Goal: Navigation & Orientation: Find specific page/section

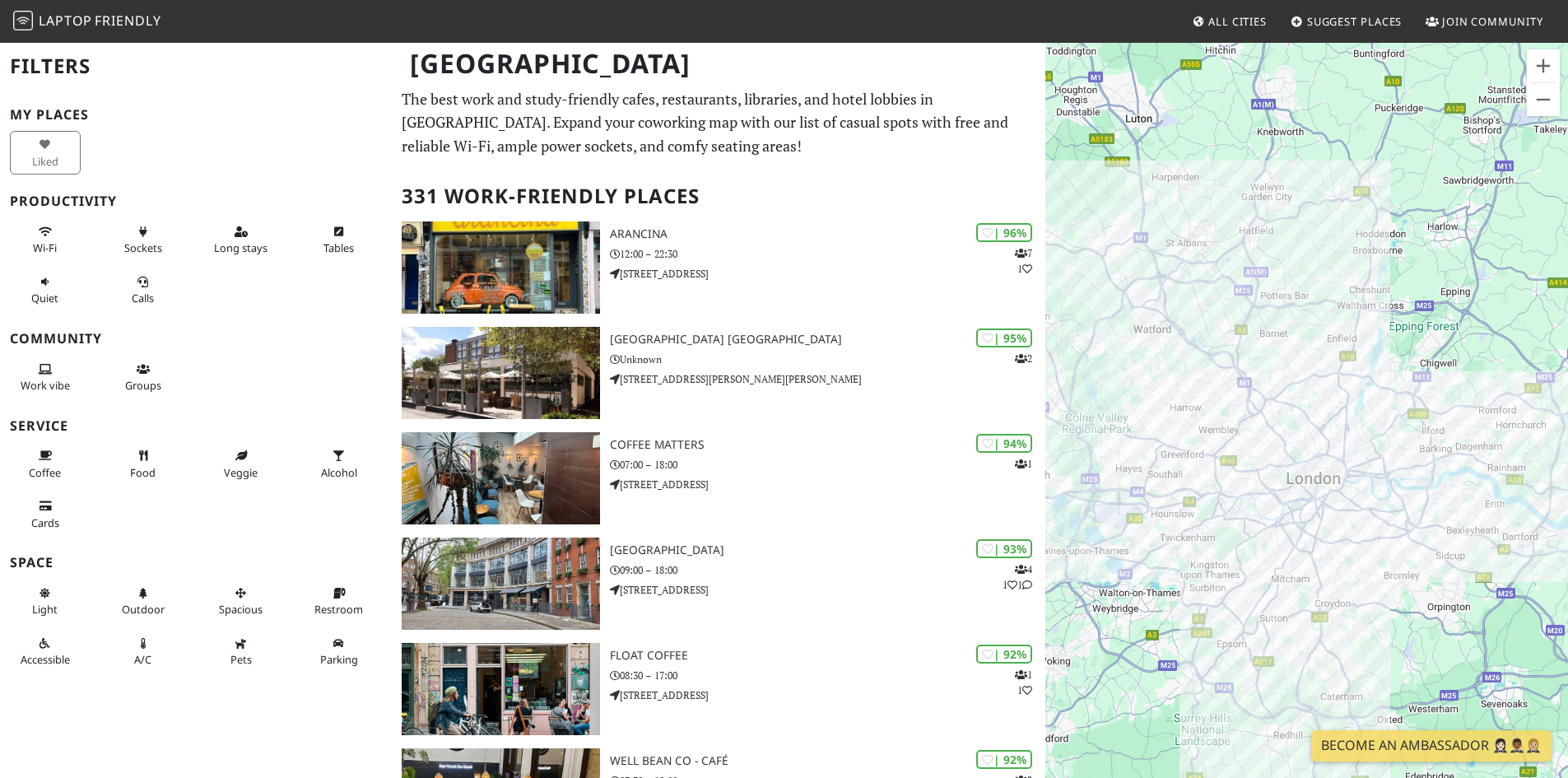
click at [1191, 382] on div "To navigate, press the arrow keys." at bounding box center [1307, 430] width 522 height 778
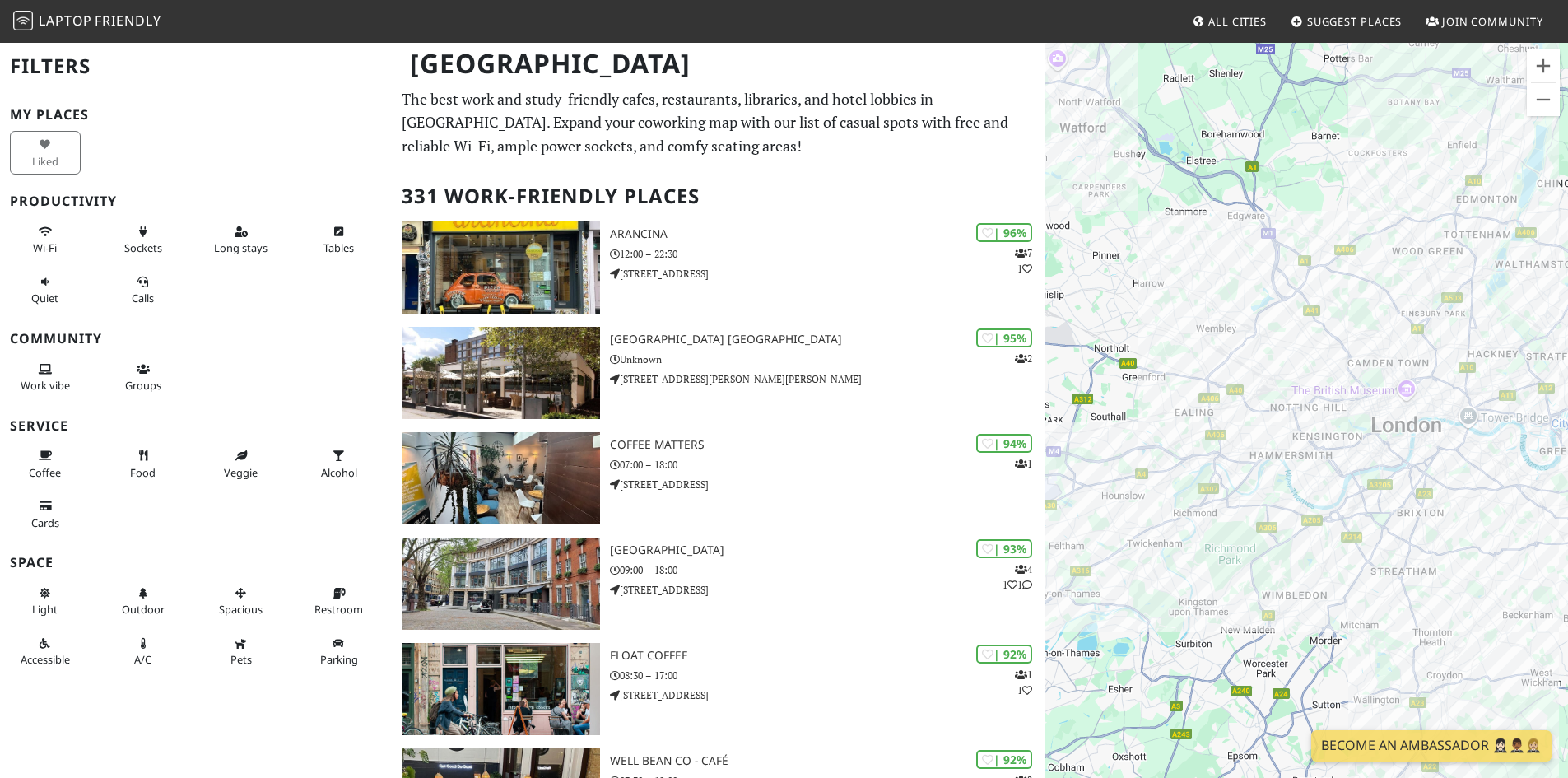
drag, startPoint x: 1162, startPoint y: 387, endPoint x: 1132, endPoint y: 224, distance: 165.7
click at [1132, 224] on div "To navigate, press the arrow keys." at bounding box center [1307, 430] width 522 height 778
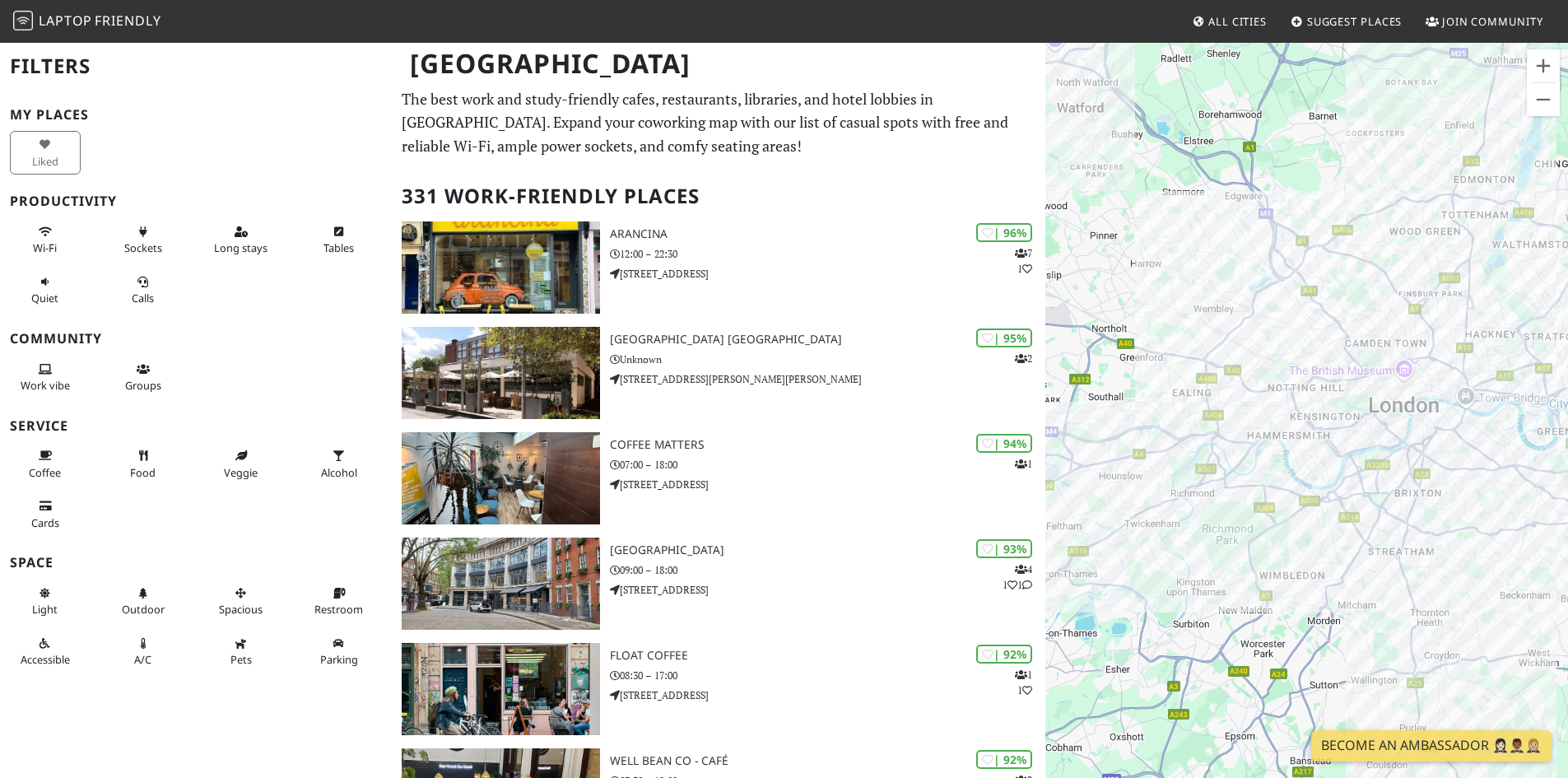
click at [1285, 325] on div "To navigate, press the arrow keys." at bounding box center [1307, 430] width 522 height 778
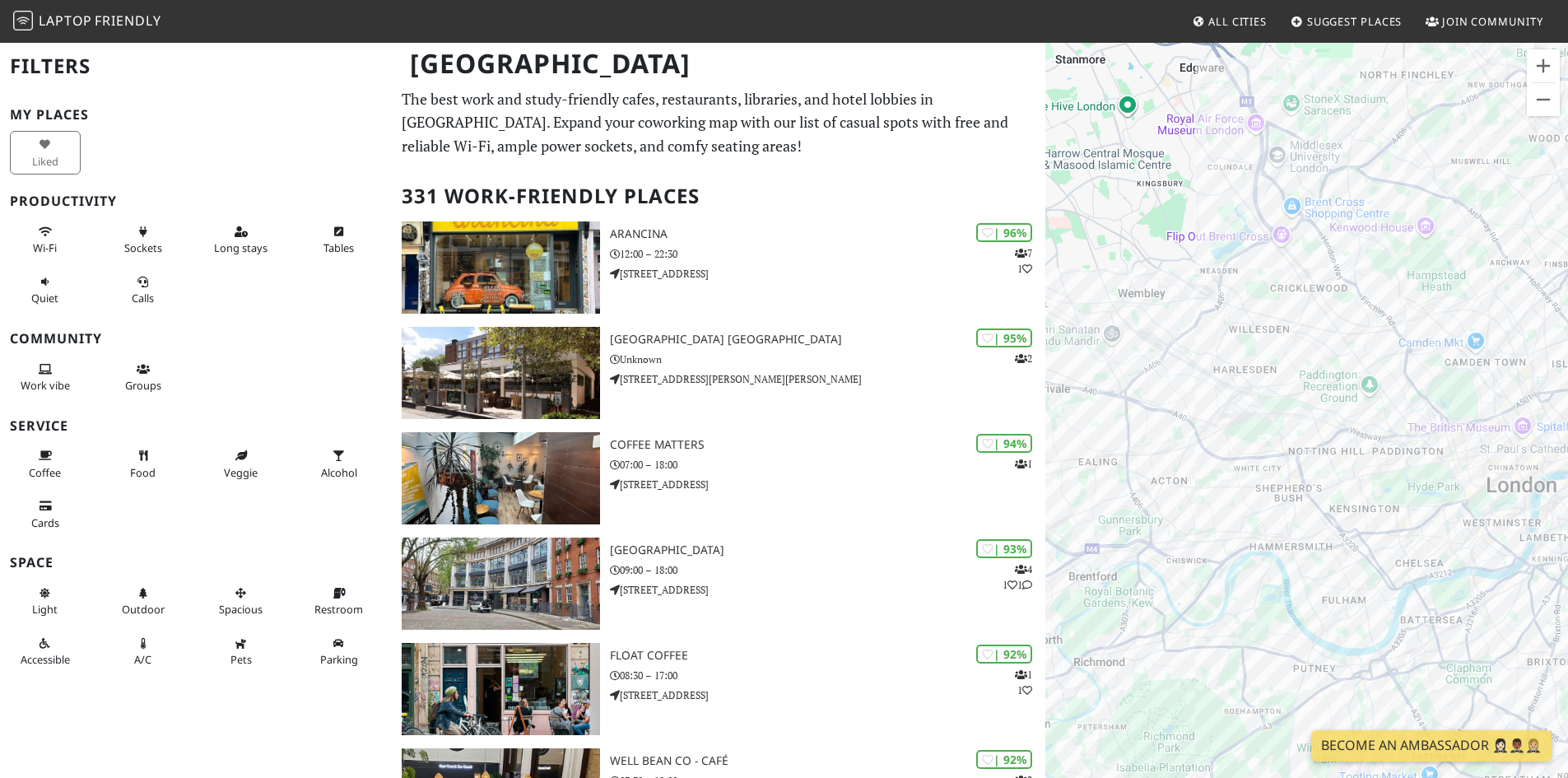
click at [1294, 354] on div "To navigate, press the arrow keys." at bounding box center [1307, 430] width 522 height 778
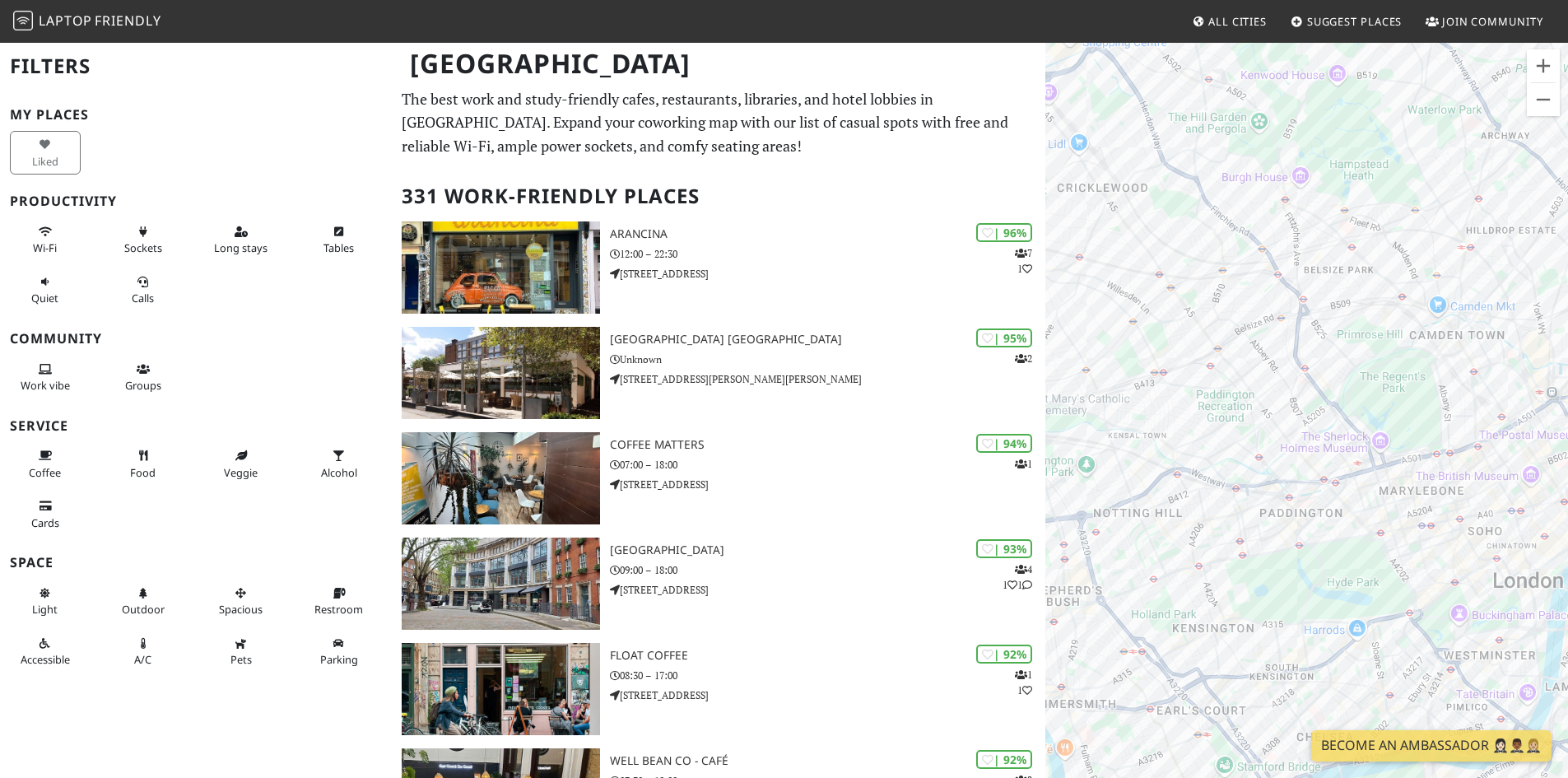
drag, startPoint x: 1370, startPoint y: 318, endPoint x: 1142, endPoint y: 288, distance: 230.0
click at [1142, 288] on div "To navigate, press the arrow keys." at bounding box center [1307, 430] width 522 height 778
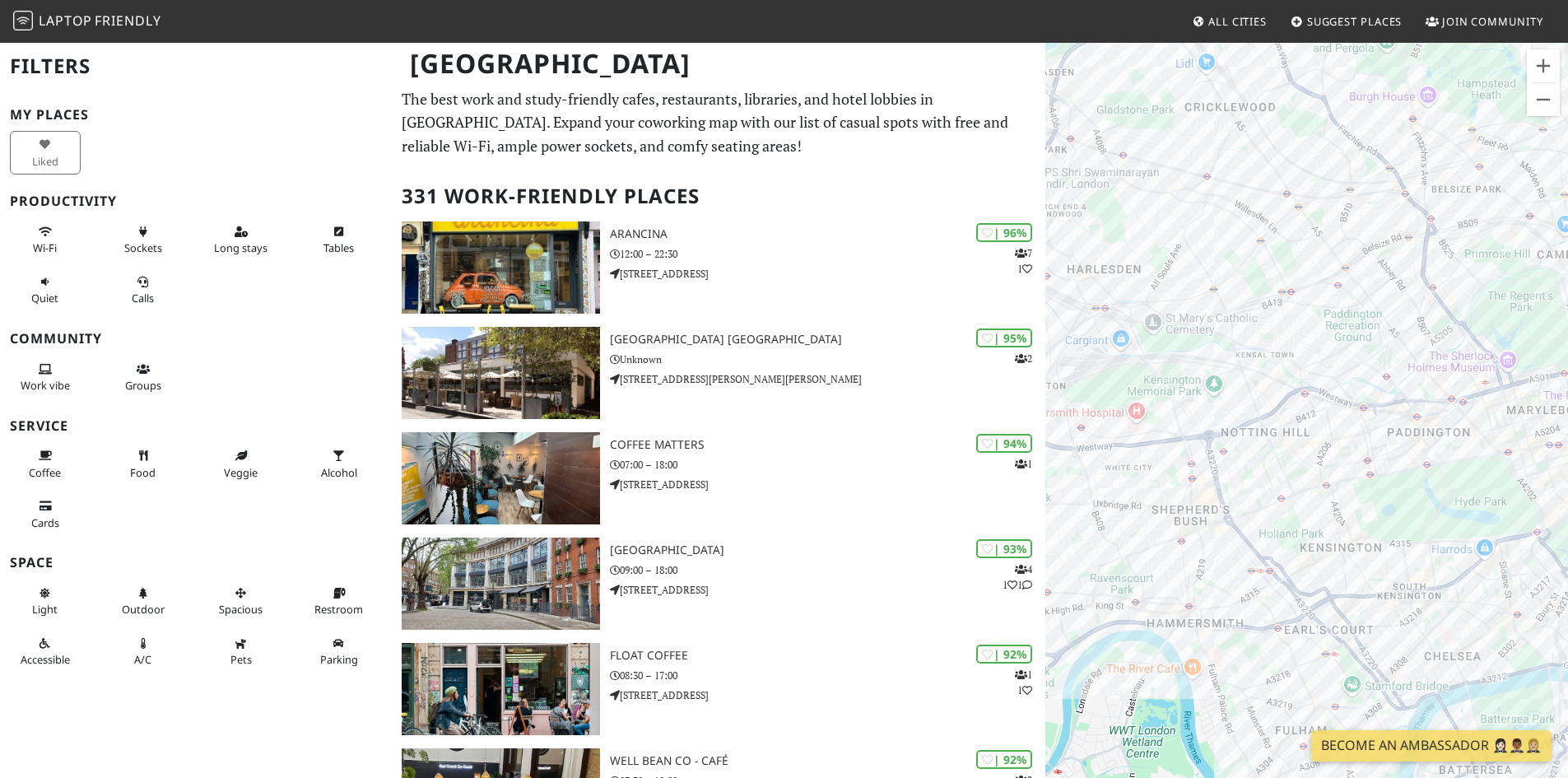
drag, startPoint x: 1175, startPoint y: 349, endPoint x: 1308, endPoint y: 257, distance: 161.7
click at [1308, 257] on div "To navigate, press the arrow keys." at bounding box center [1307, 430] width 522 height 778
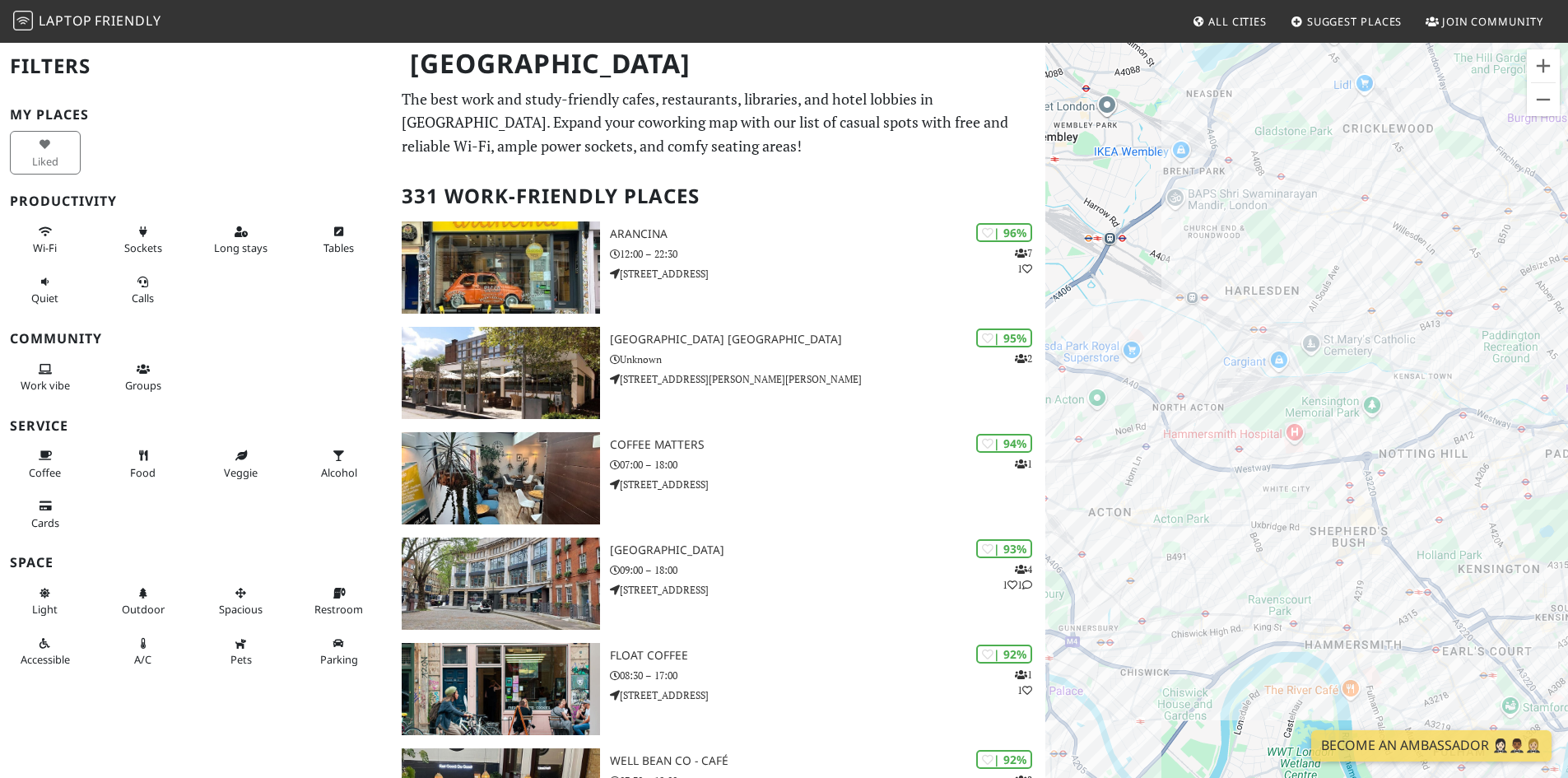
drag, startPoint x: 1185, startPoint y: 248, endPoint x: 1347, endPoint y: 269, distance: 163.4
click at [1347, 269] on div "To navigate, press the arrow keys." at bounding box center [1307, 430] width 522 height 778
click at [1225, 274] on div "To navigate, press the arrow keys. H&A Cafe" at bounding box center [1307, 430] width 522 height 778
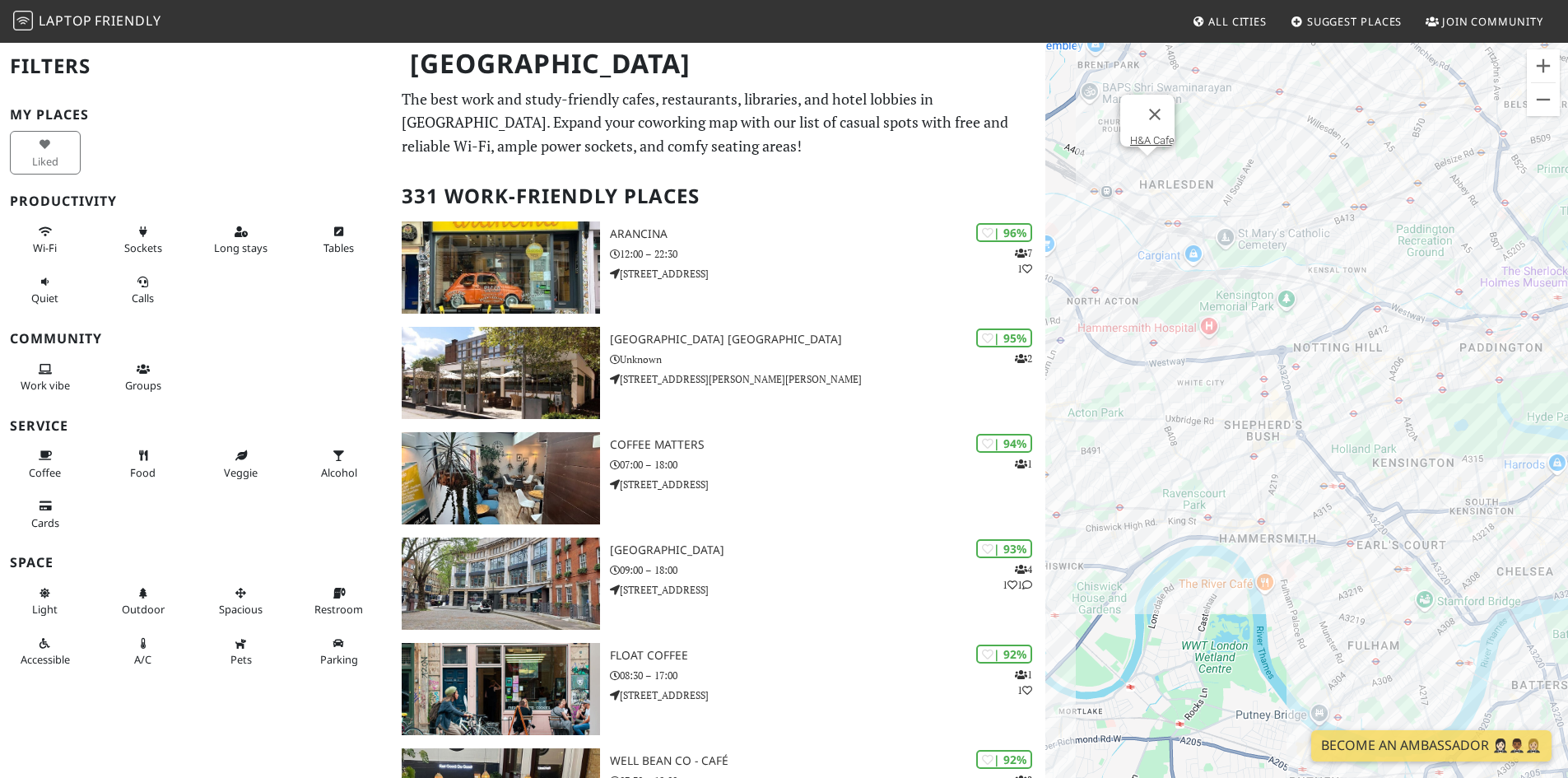
drag, startPoint x: 1303, startPoint y: 318, endPoint x: 1194, endPoint y: 190, distance: 168.1
click at [1194, 190] on div "To navigate, press the arrow keys. H&A Cafe" at bounding box center [1307, 430] width 522 height 778
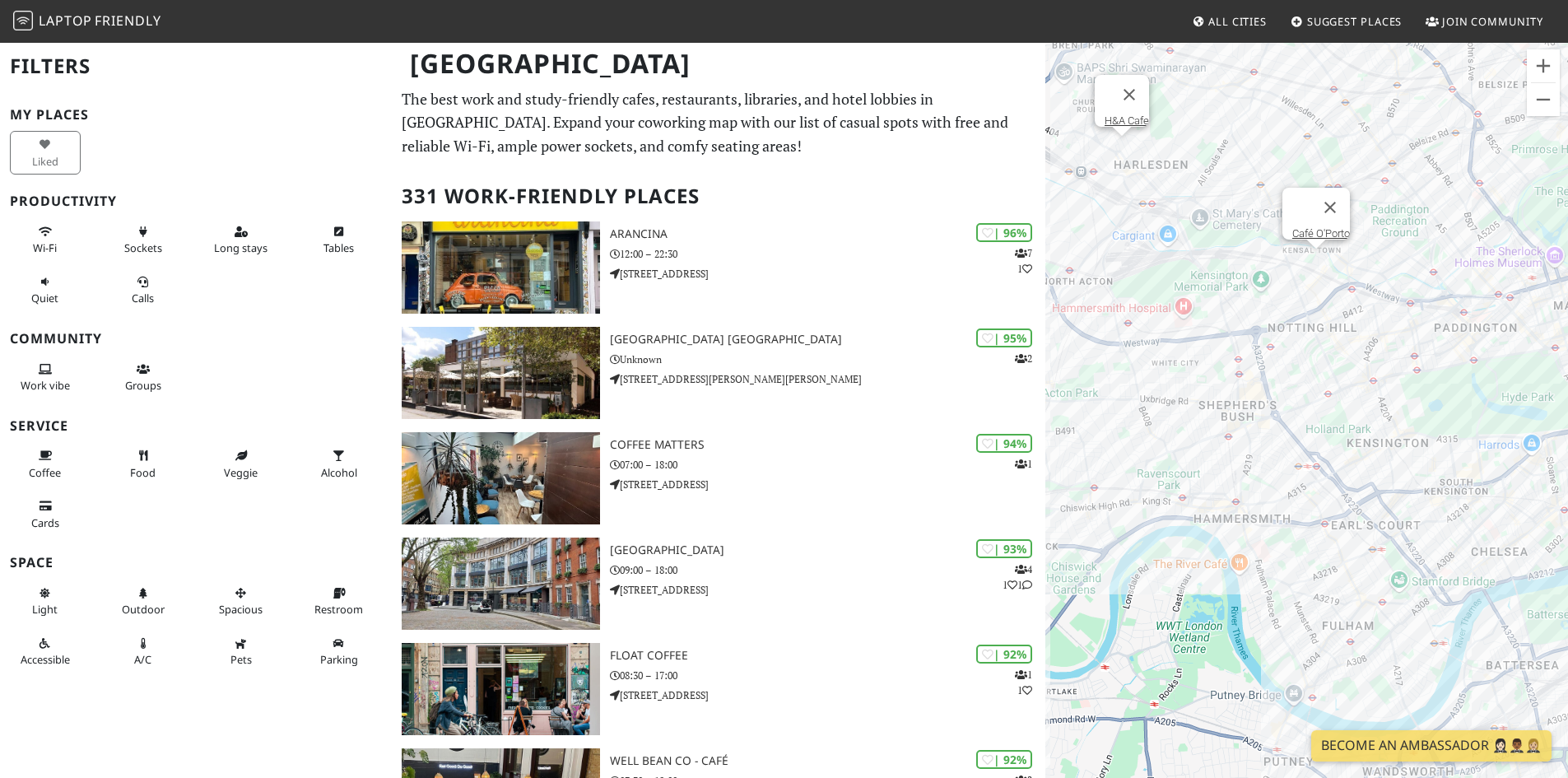
click at [1306, 263] on div "To navigate, press the arrow keys. H&A Cafe Café O'Porto" at bounding box center [1307, 430] width 522 height 778
click at [1304, 291] on div "To navigate, press the arrow keys. Café O'Porto Artisan Eatery" at bounding box center [1307, 430] width 522 height 778
click at [1278, 306] on div "To navigate, press the arrow keys. Artisan Eatery" at bounding box center [1307, 430] width 522 height 778
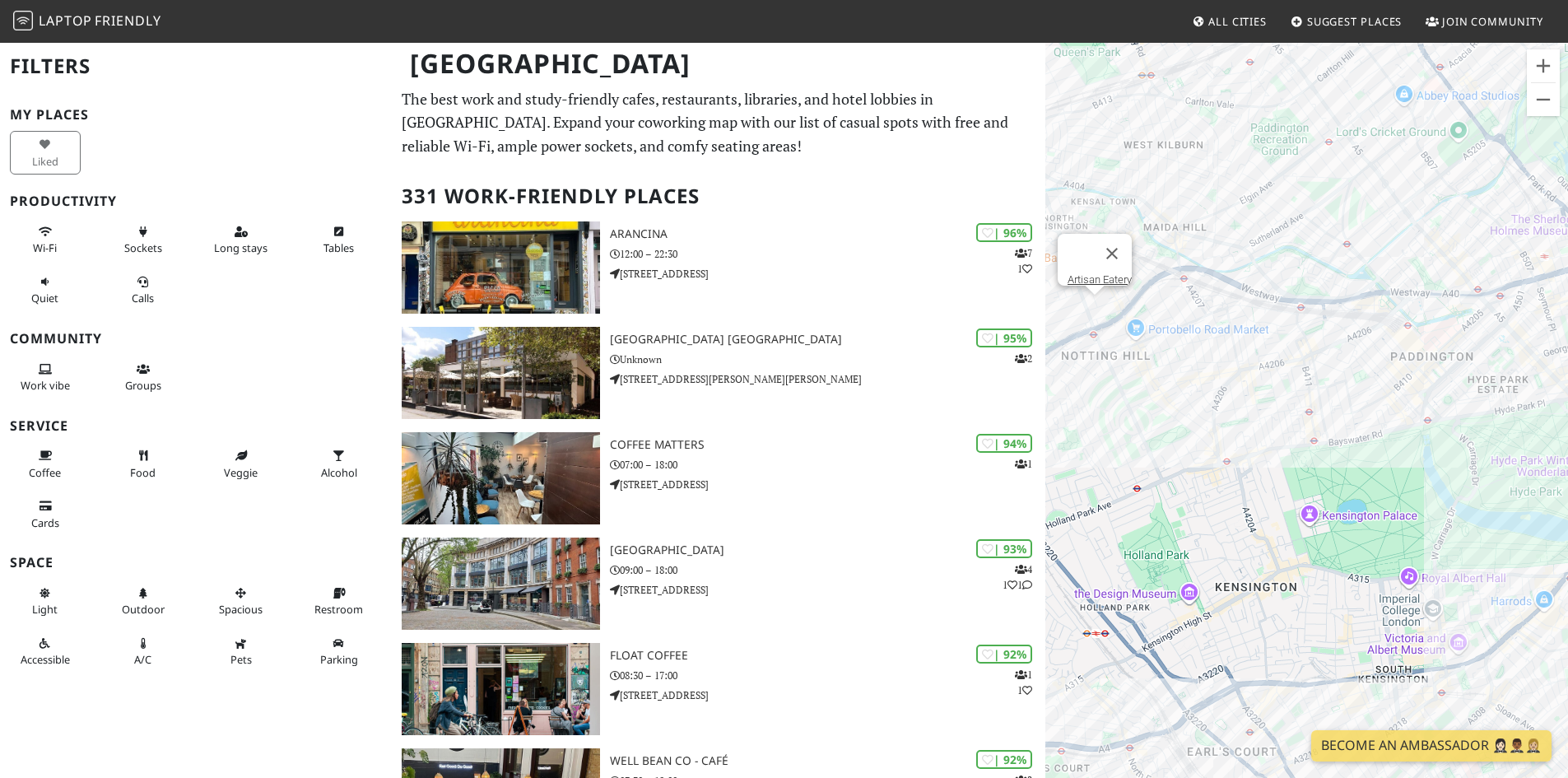
drag, startPoint x: 1487, startPoint y: 291, endPoint x: 1245, endPoint y: 298, distance: 242.1
click at [1245, 298] on div "To navigate, press the arrow keys. Artisan Eatery" at bounding box center [1307, 430] width 522 height 778
click at [1346, 243] on div "To navigate, press the arrow keys. Artisan Eatery The [GEOGRAPHIC_DATA]" at bounding box center [1307, 430] width 522 height 778
click at [1346, 263] on div "To navigate, press the arrow keys. The [GEOGRAPHIC_DATA]" at bounding box center [1307, 430] width 522 height 778
click at [1365, 272] on div "To navigate, press the arrow keys. [GEOGRAPHIC_DATA]" at bounding box center [1307, 430] width 522 height 778
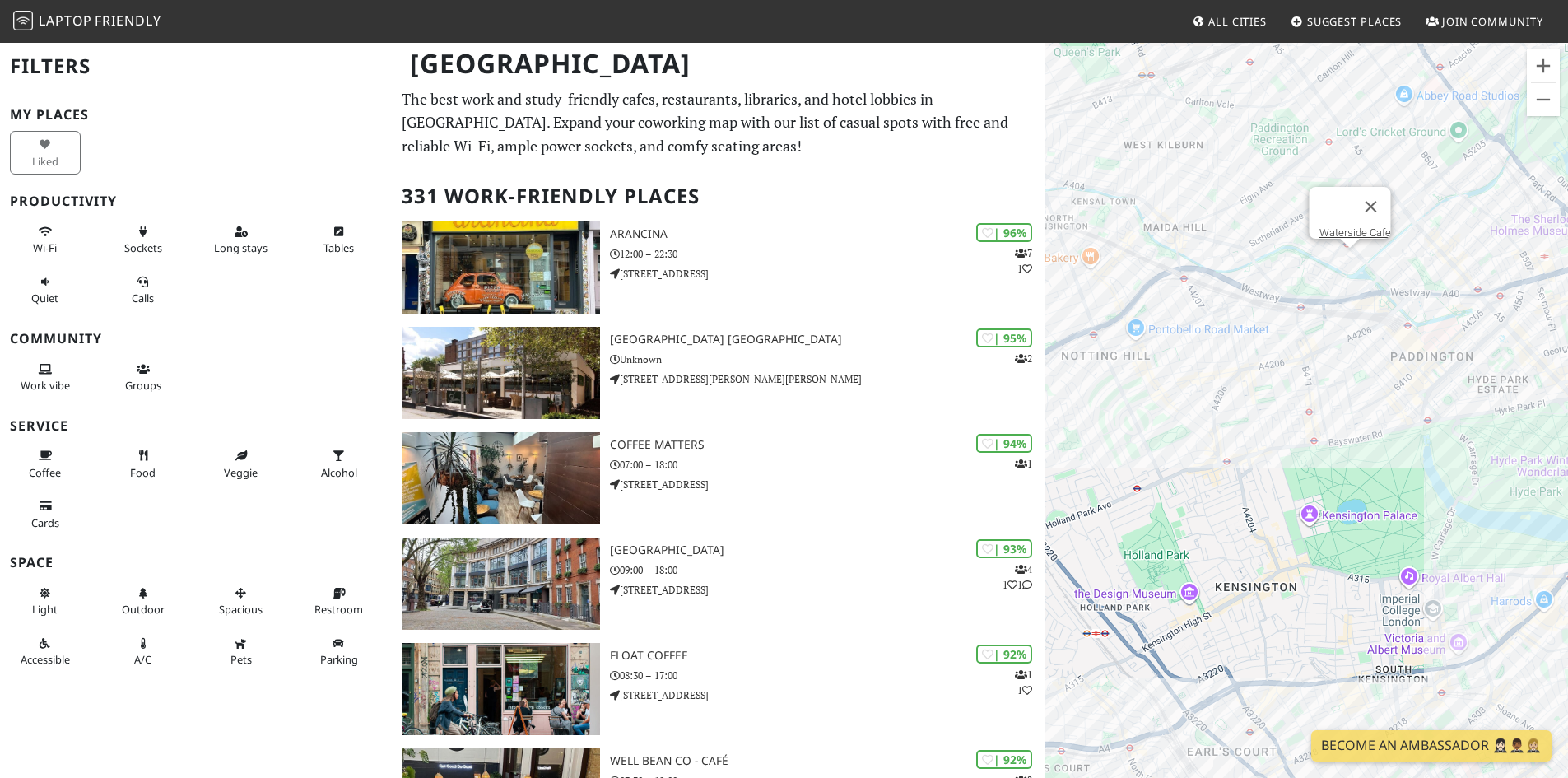
click at [1365, 272] on div "To navigate, press the arrow keys. [GEOGRAPHIC_DATA]" at bounding box center [1307, 430] width 522 height 778
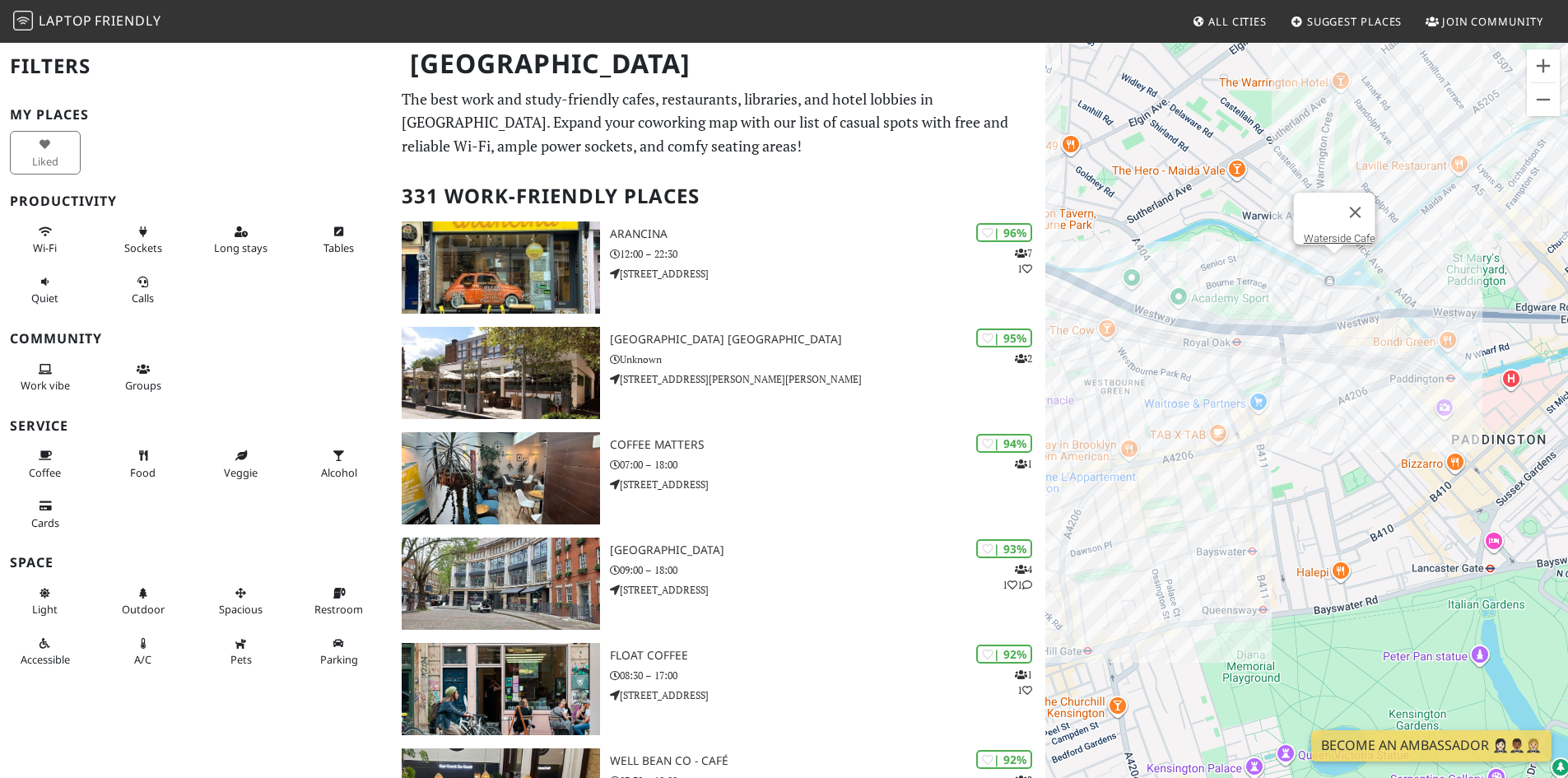
click at [1365, 272] on div "To navigate, press the arrow keys. [GEOGRAPHIC_DATA]" at bounding box center [1307, 430] width 522 height 778
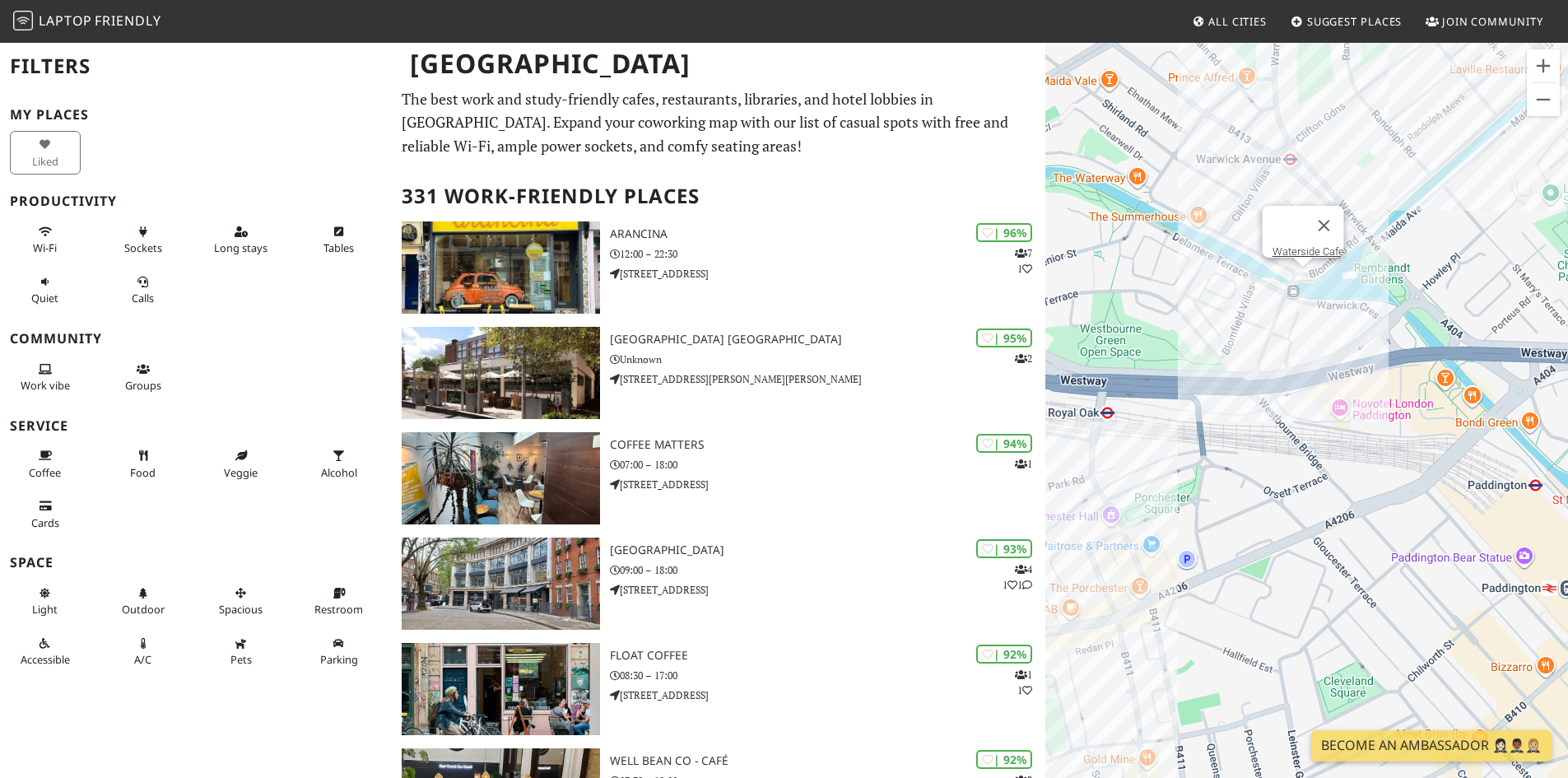
click at [1365, 272] on div "To navigate, press the arrow keys. [GEOGRAPHIC_DATA]" at bounding box center [1307, 430] width 522 height 778
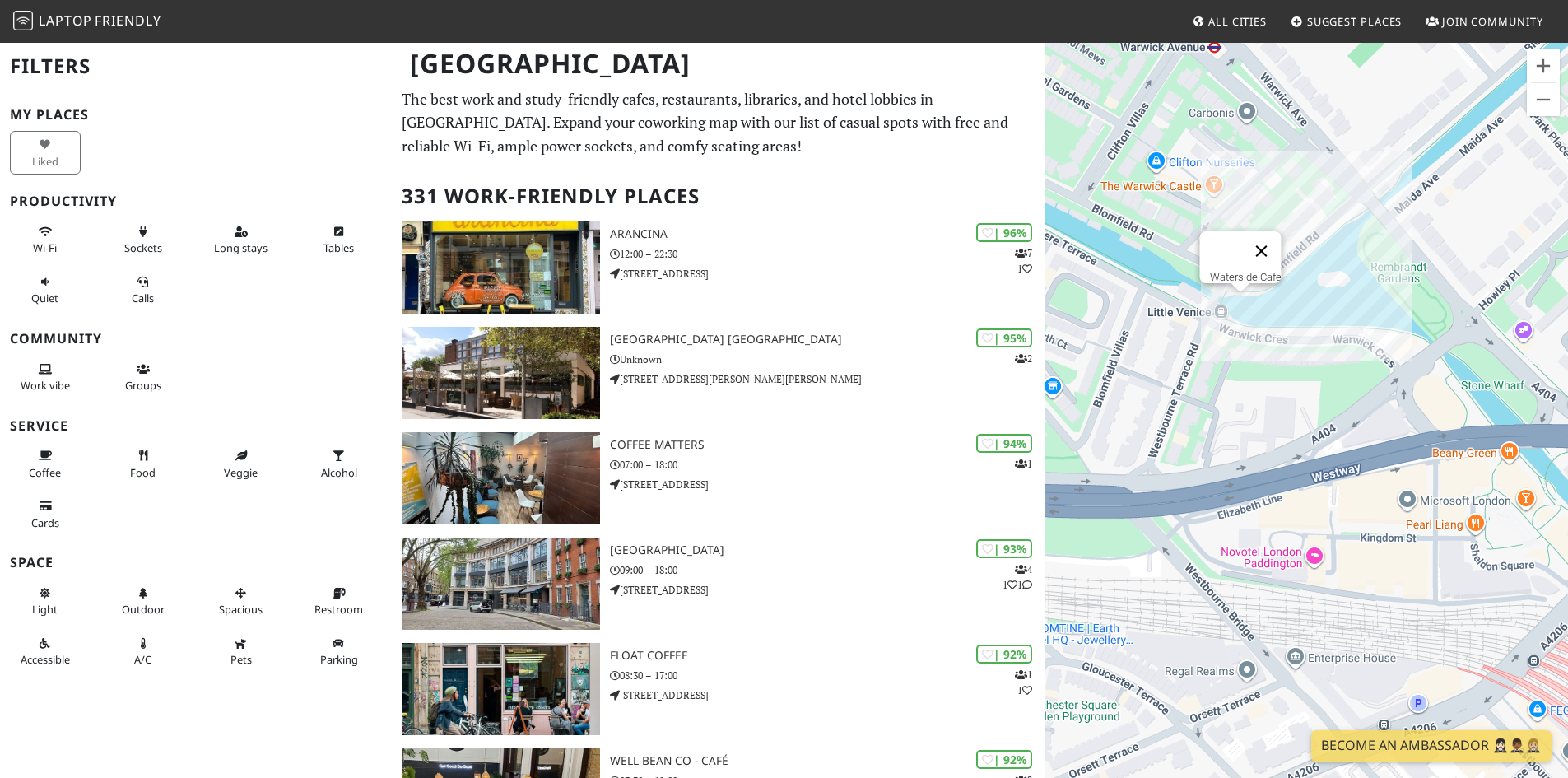
click at [1271, 242] on button "Close" at bounding box center [1261, 251] width 39 height 39
click at [1254, 225] on div "To navigate, press the arrow keys." at bounding box center [1307, 430] width 522 height 778
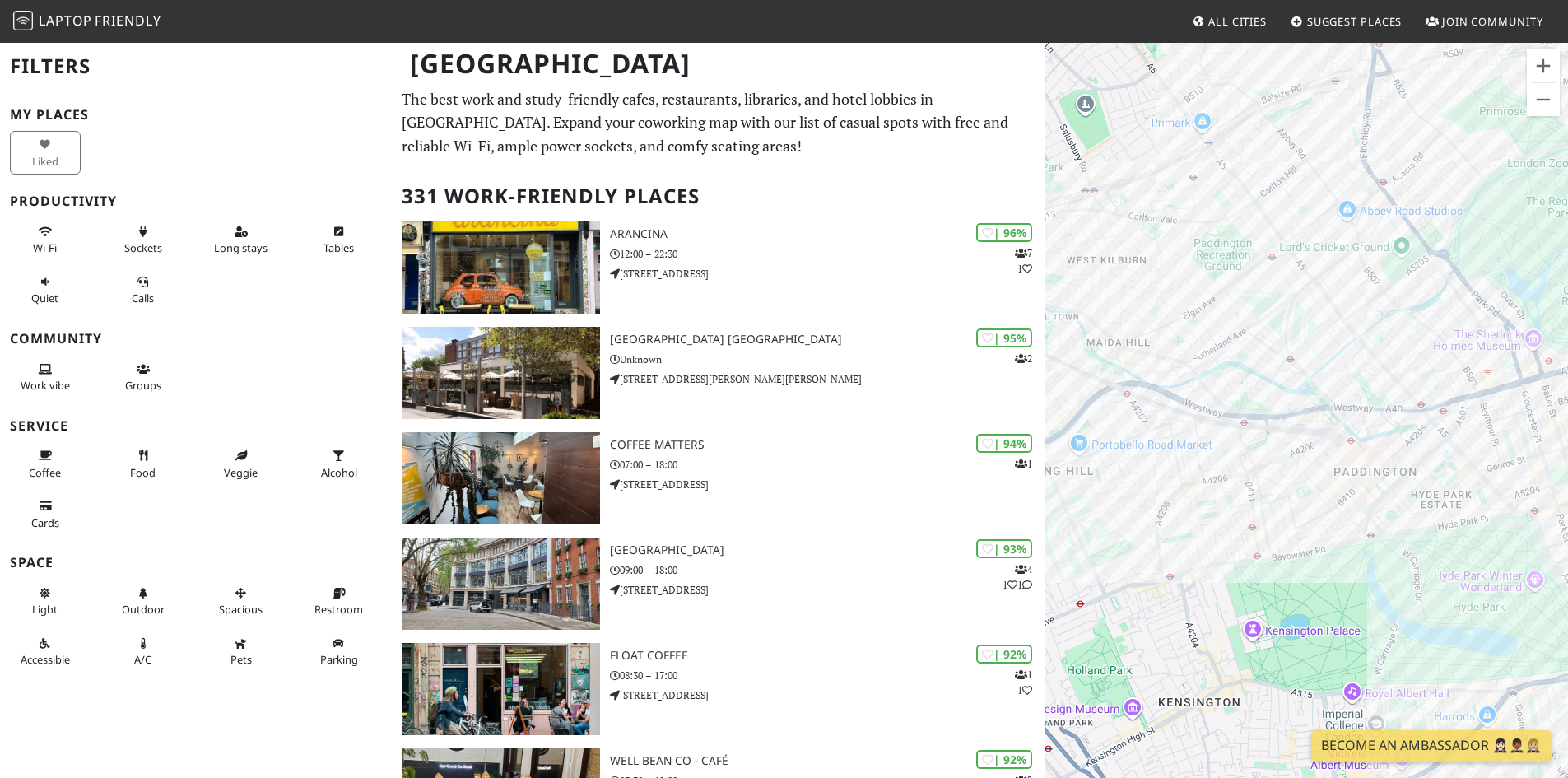
drag, startPoint x: 1257, startPoint y: 121, endPoint x: 1297, endPoint y: 282, distance: 165.9
click at [1297, 282] on div "To navigate, press the arrow keys." at bounding box center [1307, 430] width 522 height 778
